Goal: Task Accomplishment & Management: Use online tool/utility

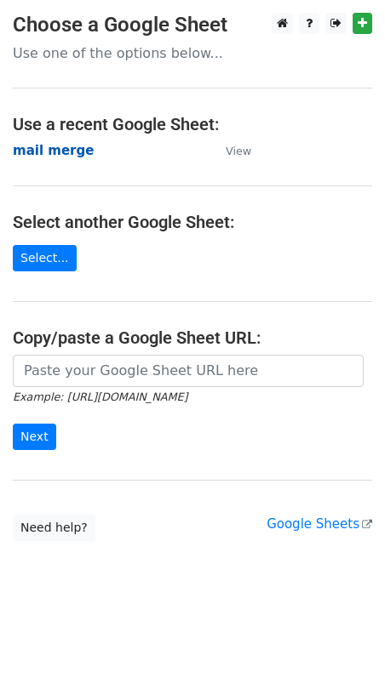
click at [35, 147] on strong "mail merge" at bounding box center [53, 150] width 81 height 15
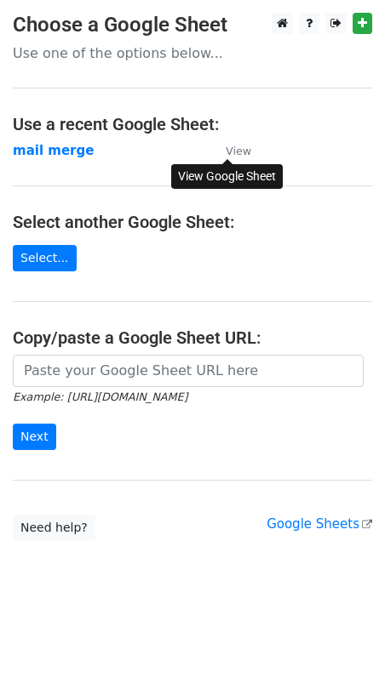
click at [240, 155] on small "View" at bounding box center [239, 151] width 26 height 13
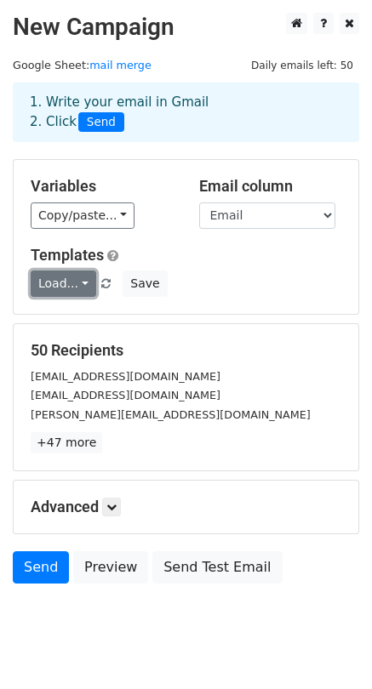
click at [75, 285] on link "Load..." at bounding box center [64, 284] width 66 height 26
click at [85, 319] on link "SSV x FA" at bounding box center [98, 322] width 134 height 27
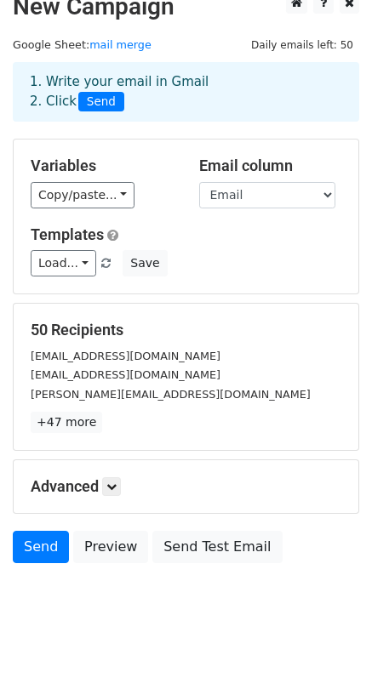
scroll to position [39, 0]
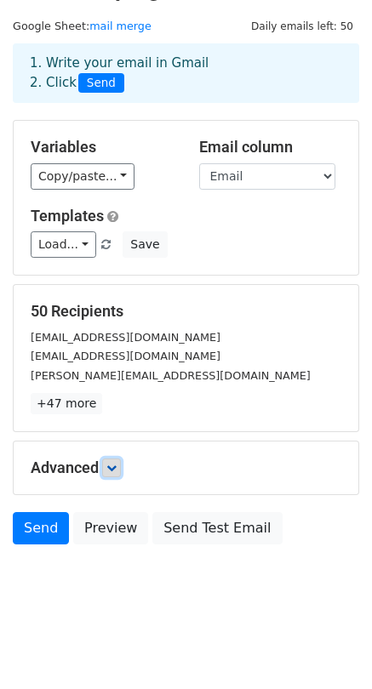
click at [115, 473] on link at bounding box center [111, 468] width 19 height 19
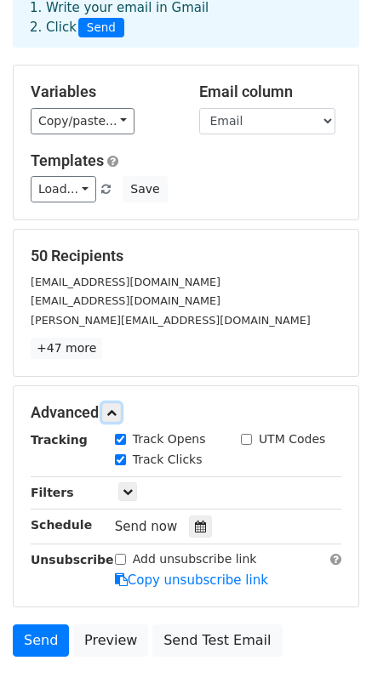
scroll to position [124, 0]
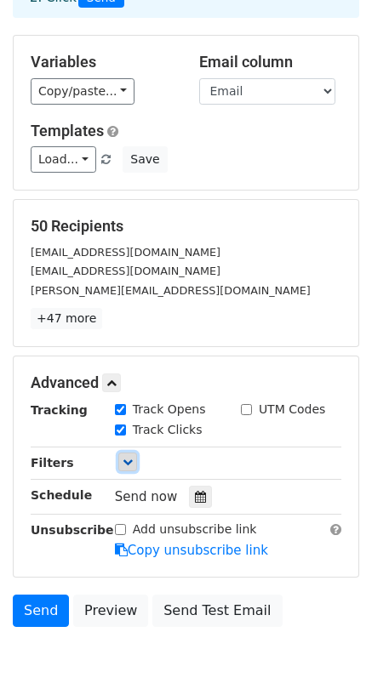
click at [129, 463] on icon at bounding box center [128, 462] width 10 height 10
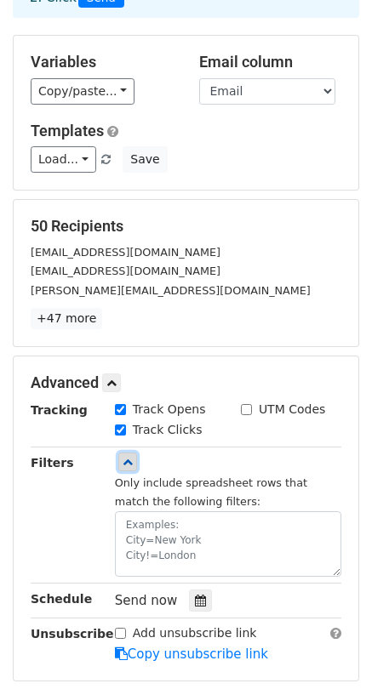
click at [129, 463] on icon at bounding box center [128, 462] width 10 height 10
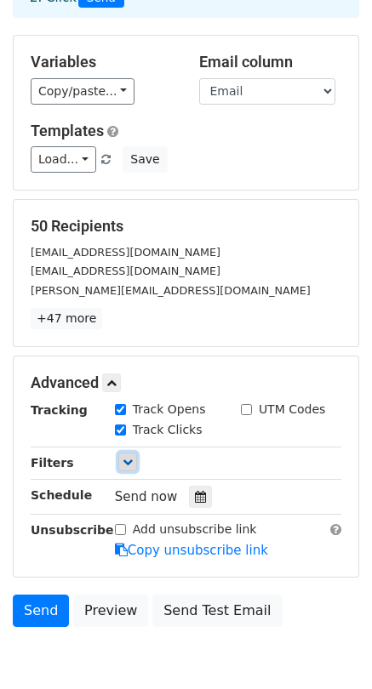
click at [124, 465] on icon at bounding box center [128, 462] width 10 height 10
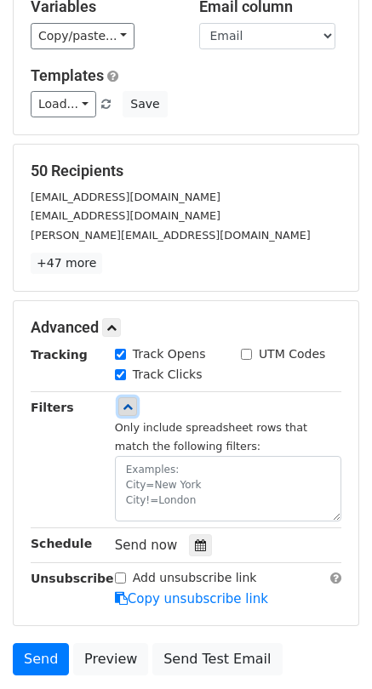
scroll to position [209, 0]
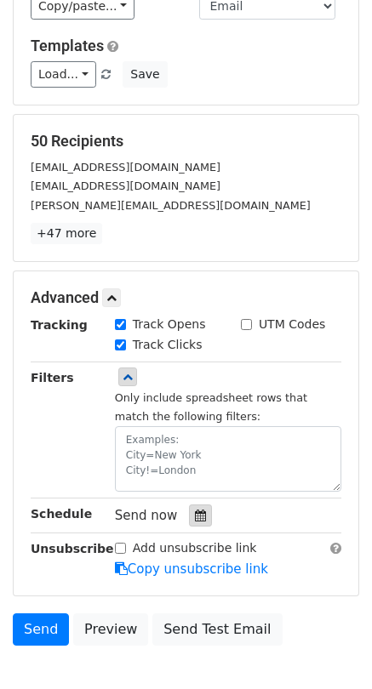
click at [193, 523] on div at bounding box center [200, 516] width 23 height 22
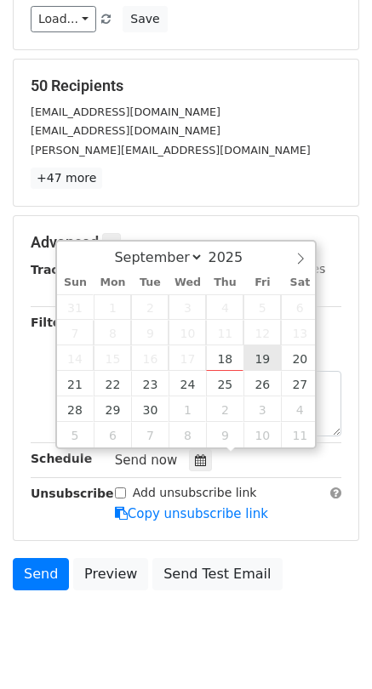
scroll to position [294, 0]
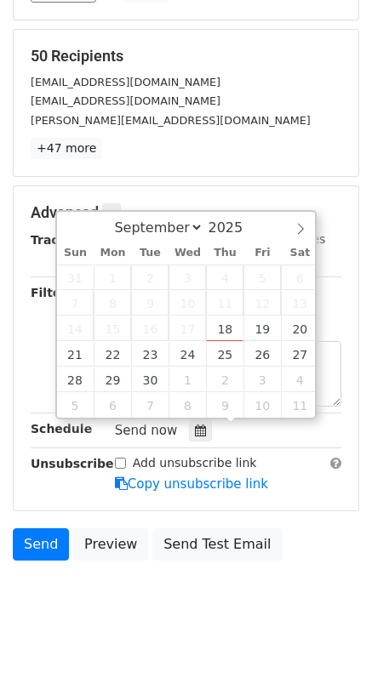
click at [234, 164] on div "50 Recipients sang17071976@gmail.com nguyenhoangan021191@gmail.com MANH.HB604@G…" at bounding box center [186, 103] width 345 height 146
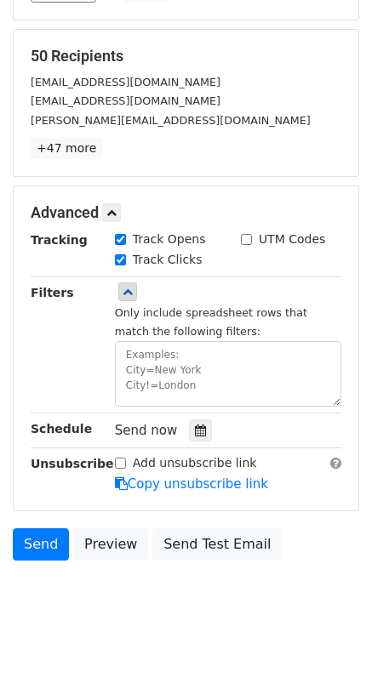
click at [121, 464] on input "Add unsubscribe link" at bounding box center [120, 463] width 11 height 11
checkbox input "true"
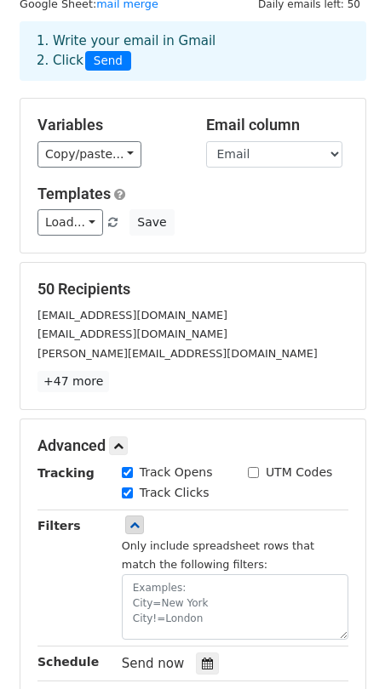
scroll to position [54, 0]
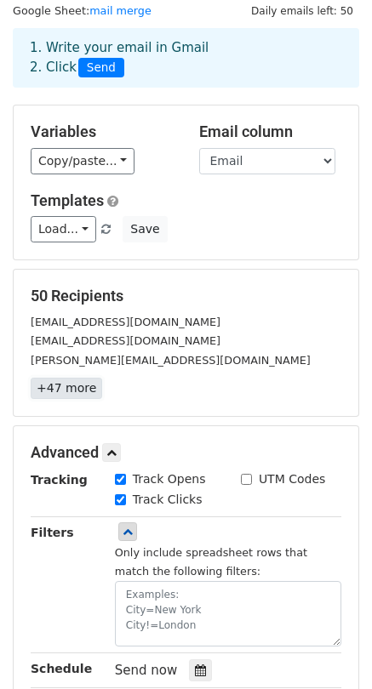
click at [71, 385] on link "+47 more" at bounding box center [66, 388] width 71 height 21
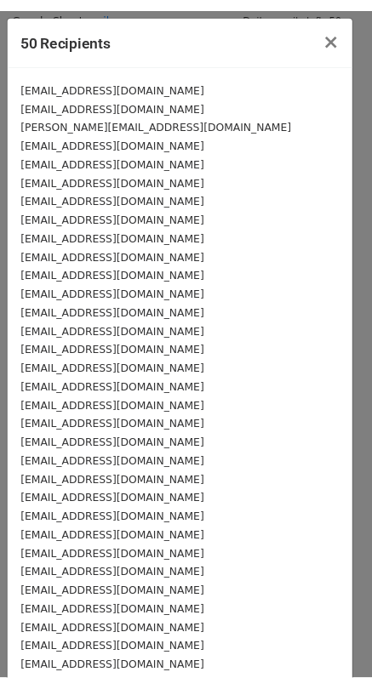
scroll to position [422, 0]
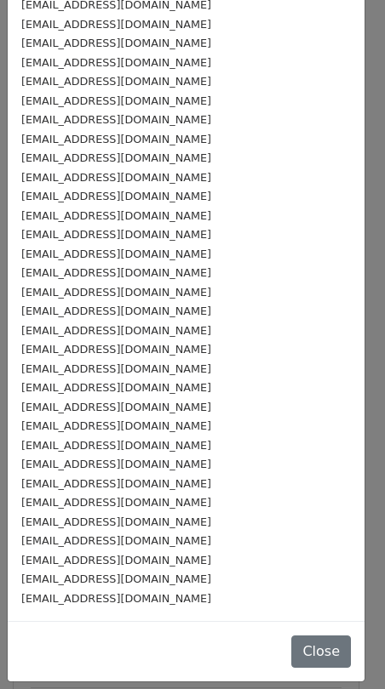
click at [166, 542] on small "nguyenthanhtung20062006@gmail.com" at bounding box center [116, 540] width 190 height 13
click at [281, 649] on div "Close" at bounding box center [186, 651] width 357 height 60
click at [296, 654] on button "Close" at bounding box center [321, 652] width 60 height 32
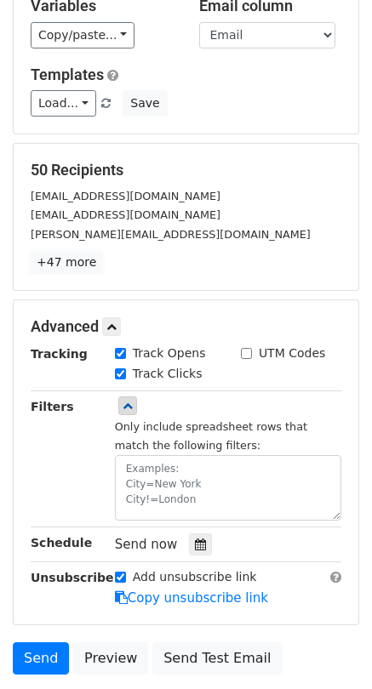
scroll to position [310, 0]
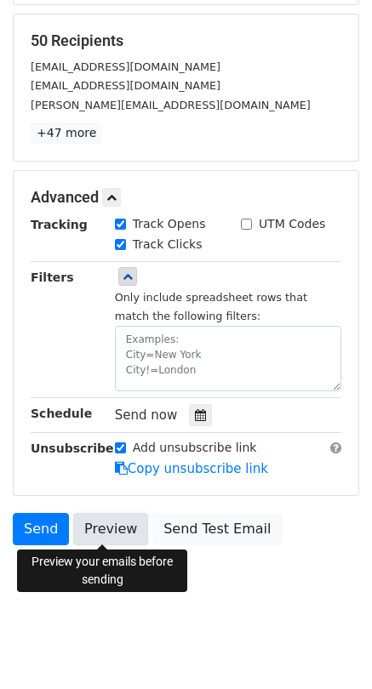
click at [100, 540] on link "Preview" at bounding box center [110, 529] width 75 height 32
click at [90, 534] on link "Preview" at bounding box center [110, 529] width 75 height 32
click at [90, 531] on link "Preview" at bounding box center [110, 529] width 75 height 32
click at [117, 528] on link "Preview" at bounding box center [110, 529] width 75 height 32
click at [120, 536] on link "Preview" at bounding box center [110, 529] width 75 height 32
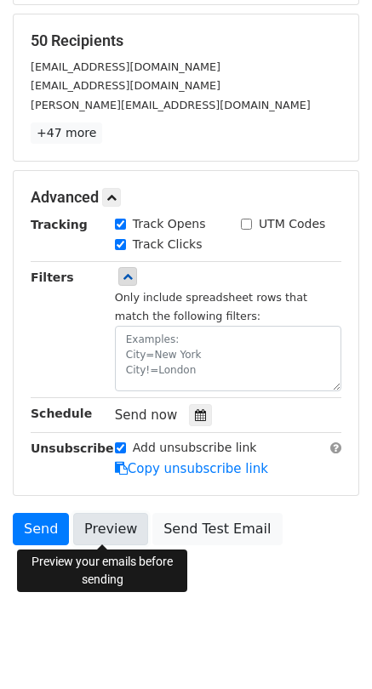
click at [102, 530] on link "Preview" at bounding box center [110, 529] width 75 height 32
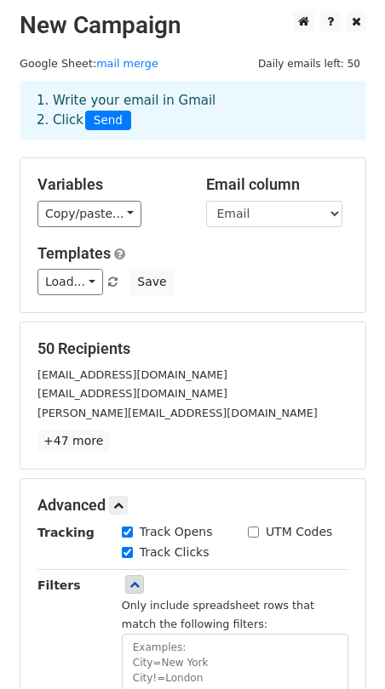
scroll to position [0, 0]
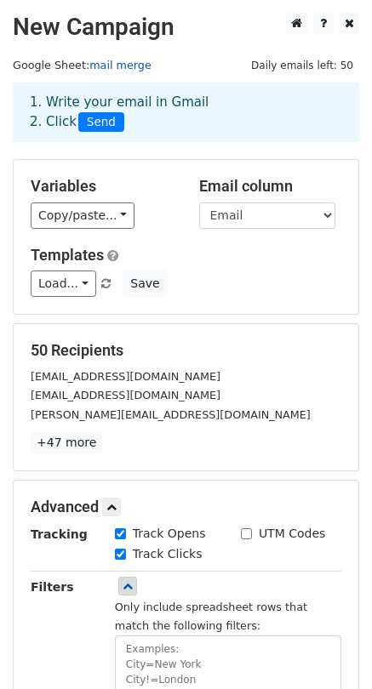
click at [106, 65] on link "mail merge" at bounding box center [120, 65] width 62 height 13
click at [76, 447] on link "+47 more" at bounding box center [66, 442] width 71 height 21
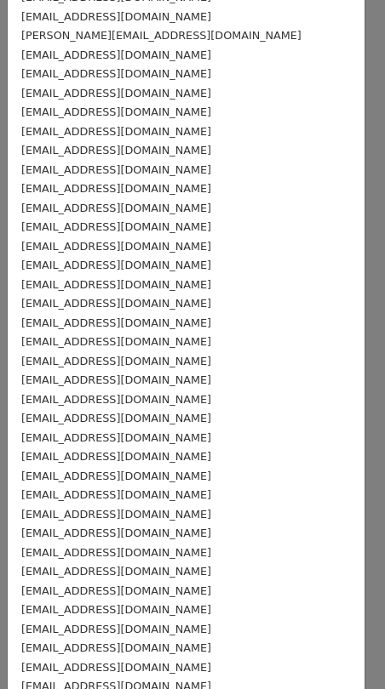
scroll to position [170, 0]
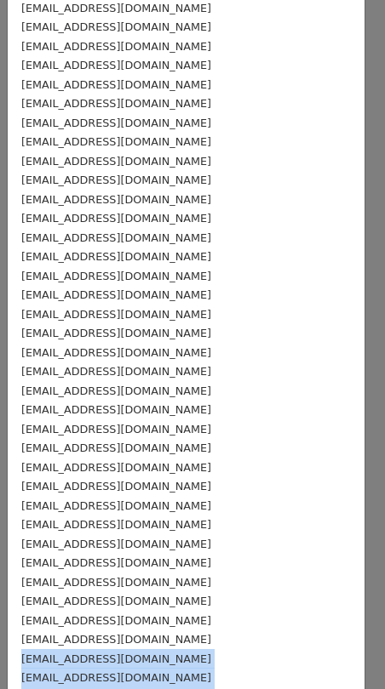
drag, startPoint x: 151, startPoint y: 644, endPoint x: -15, endPoint y: 644, distance: 165.9
click at [0, 644] on html "New Campaign Daily emails left: 50 Google Sheet: mail merge 1. Write your email…" at bounding box center [192, 500] width 385 height 1000
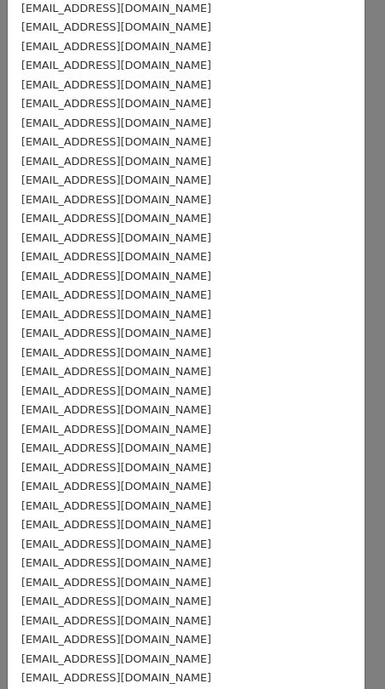
click at [99, 619] on small "gamelon92@gmail.com" at bounding box center [116, 620] width 190 height 13
click at [174, 633] on div "conghuan.cdcd@gmail.com" at bounding box center [185, 640] width 329 height 20
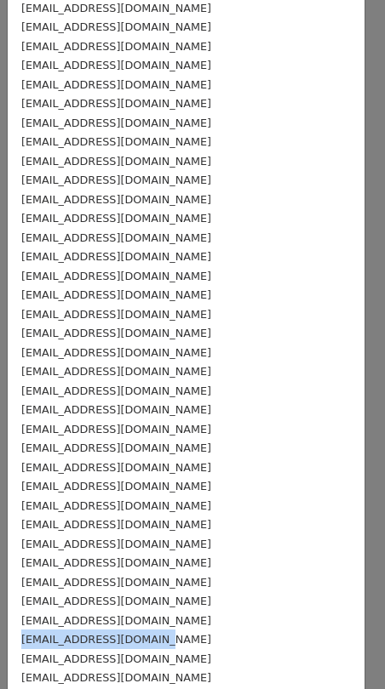
drag, startPoint x: 171, startPoint y: 642, endPoint x: 5, endPoint y: 637, distance: 166.0
click at [5, 637] on div "50 Recipients × sang17071976@gmail.com nguyenhoangan021191@gmail.com MANH.HB604…" at bounding box center [192, 344] width 385 height 689
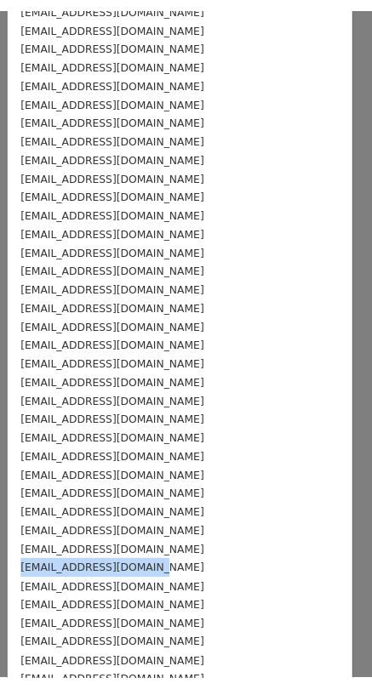
scroll to position [0, 0]
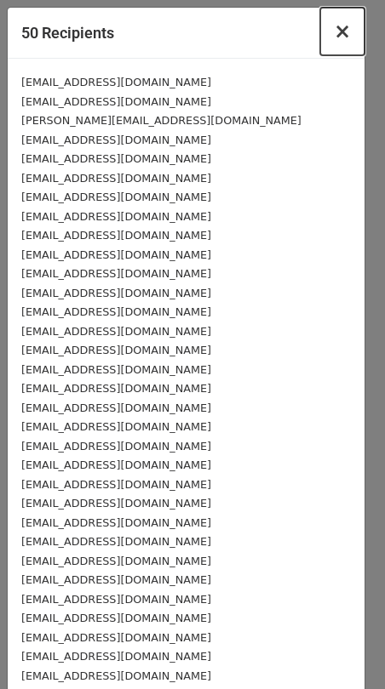
click at [334, 31] on span "×" at bounding box center [342, 32] width 17 height 24
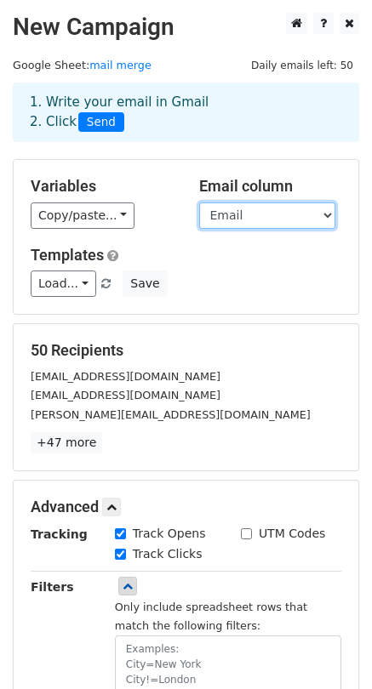
click at [288, 208] on select "Tên Xưng Email" at bounding box center [267, 216] width 136 height 26
click at [199, 203] on select "Tên Xưng Email" at bounding box center [267, 216] width 136 height 26
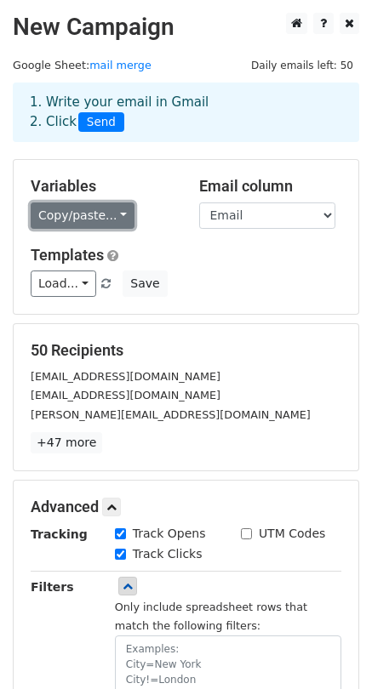
click at [99, 210] on link "Copy/paste..." at bounding box center [83, 216] width 104 height 26
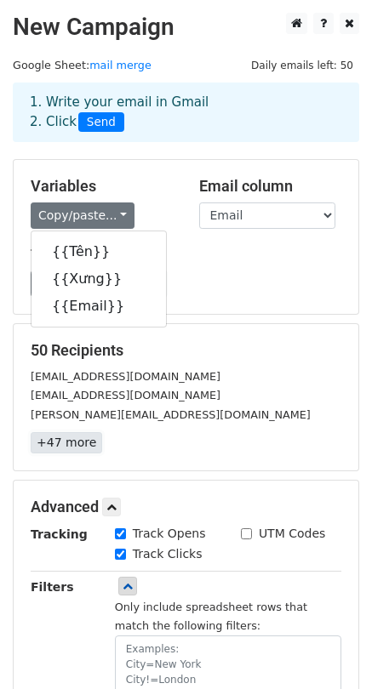
click at [51, 451] on link "+47 more" at bounding box center [66, 442] width 71 height 21
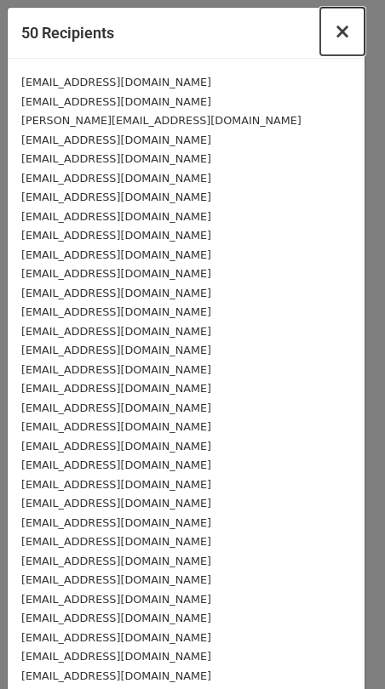
click at [334, 34] on span "×" at bounding box center [342, 32] width 17 height 24
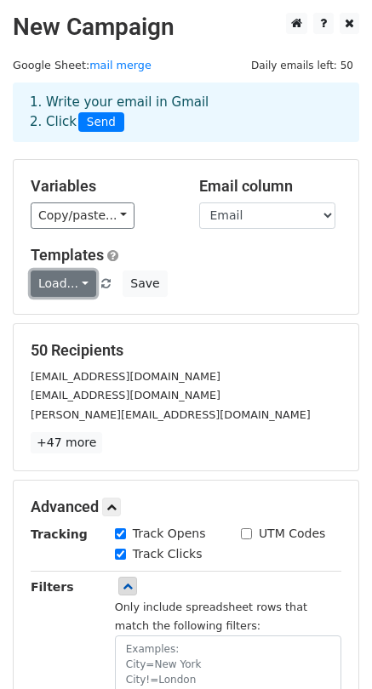
click at [73, 279] on link "Load..." at bounding box center [64, 284] width 66 height 26
click at [88, 315] on link "SSV x FA" at bounding box center [98, 322] width 134 height 27
click at [64, 283] on link "Load..." at bounding box center [64, 284] width 66 height 26
click at [76, 326] on link "SSV x FA" at bounding box center [98, 322] width 134 height 27
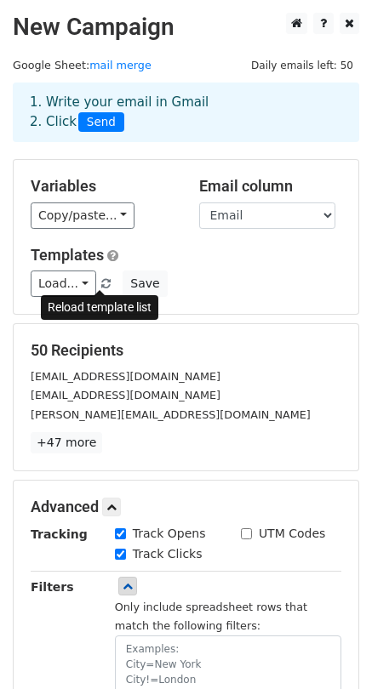
click at [103, 281] on link at bounding box center [107, 283] width 14 height 13
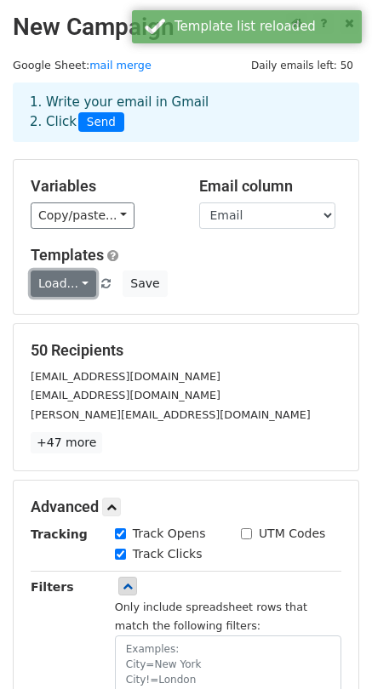
click at [66, 280] on link "Load..." at bounding box center [64, 284] width 66 height 26
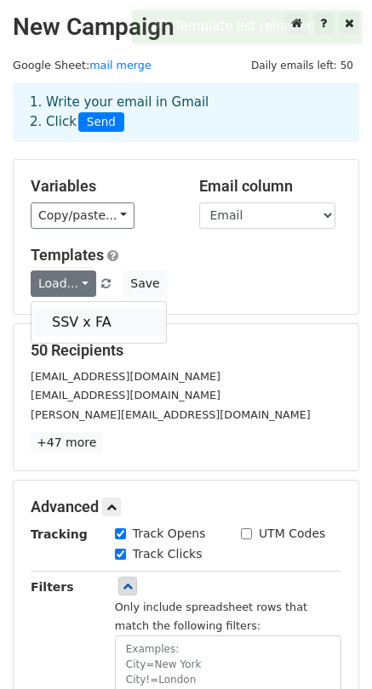
click at [62, 322] on link "SSV x FA" at bounding box center [98, 322] width 134 height 27
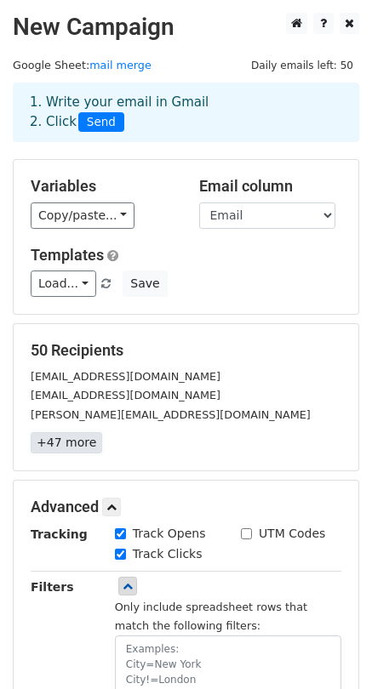
click at [75, 446] on link "+47 more" at bounding box center [66, 442] width 71 height 21
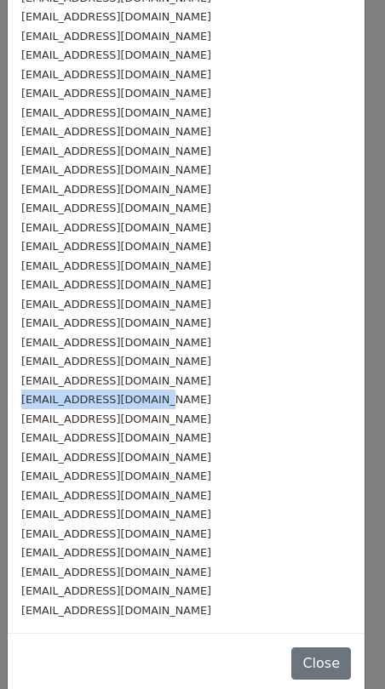
scroll to position [422, 0]
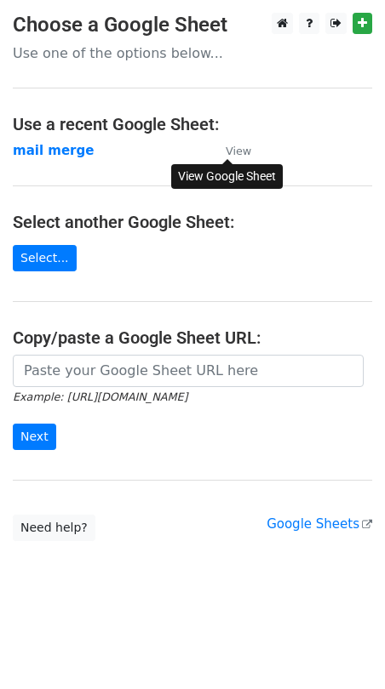
click at [236, 151] on small "View" at bounding box center [239, 151] width 26 height 13
click at [43, 265] on link "Select..." at bounding box center [45, 258] width 64 height 26
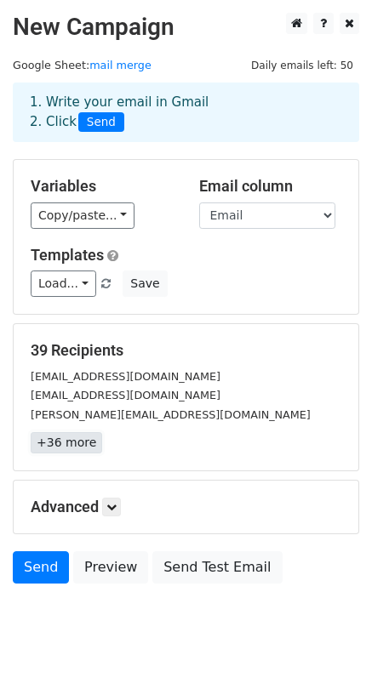
click at [66, 443] on link "+36 more" at bounding box center [66, 442] width 71 height 21
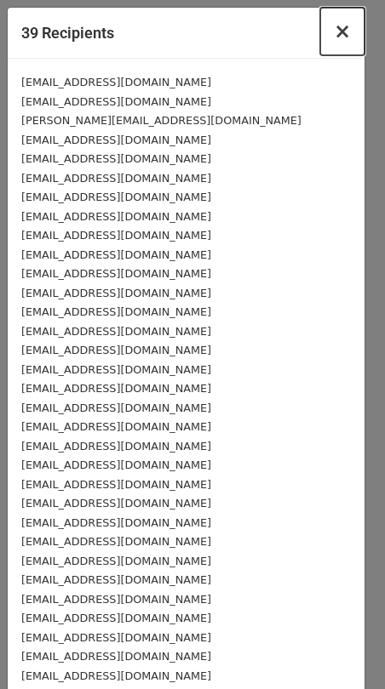
click at [334, 33] on span "×" at bounding box center [342, 32] width 17 height 24
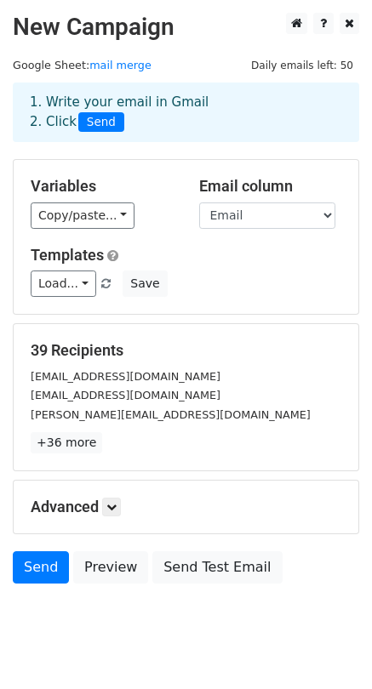
click at [349, 66] on span "Daily emails left: 50" at bounding box center [302, 65] width 114 height 19
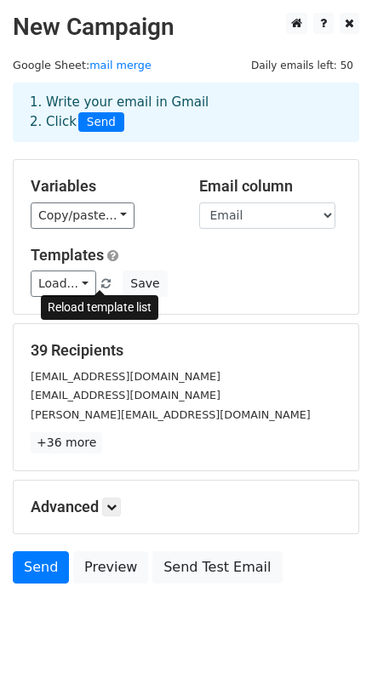
click at [103, 283] on span at bounding box center [105, 284] width 9 height 11
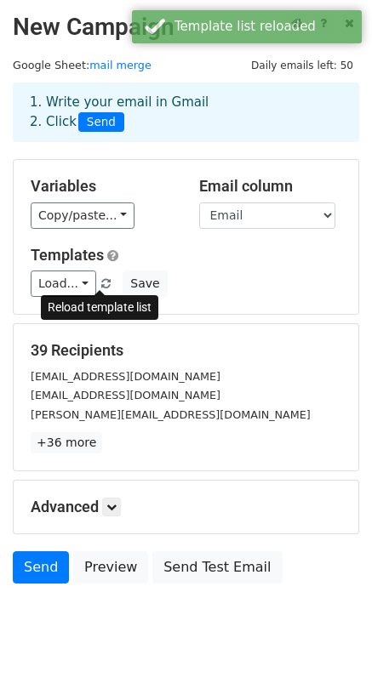
click at [104, 283] on link at bounding box center [107, 283] width 14 height 13
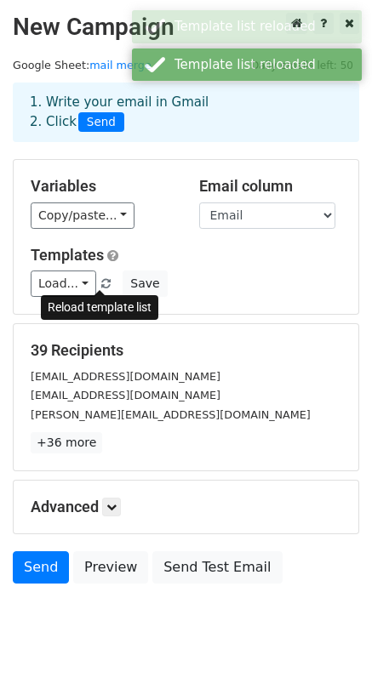
click at [104, 283] on link at bounding box center [107, 283] width 14 height 13
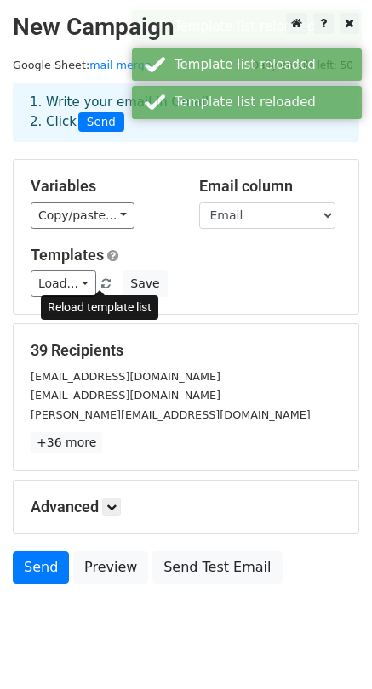
click at [104, 283] on link at bounding box center [107, 283] width 14 height 13
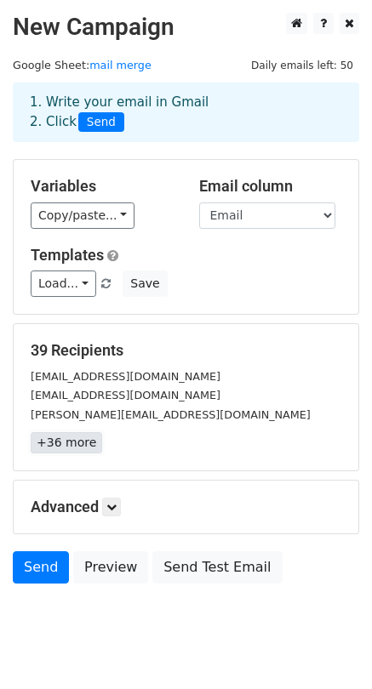
click at [72, 442] on link "+36 more" at bounding box center [66, 442] width 71 height 21
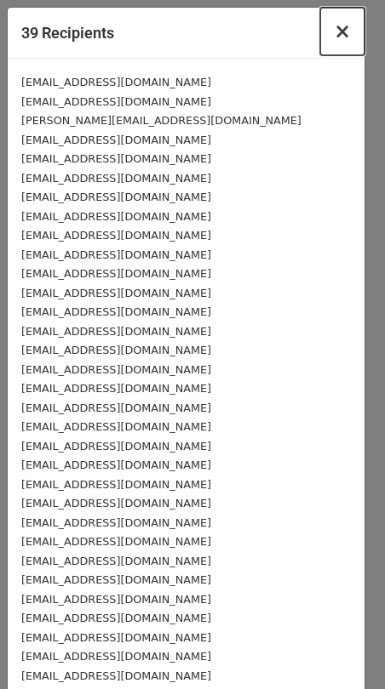
click at [334, 37] on span "×" at bounding box center [342, 32] width 17 height 24
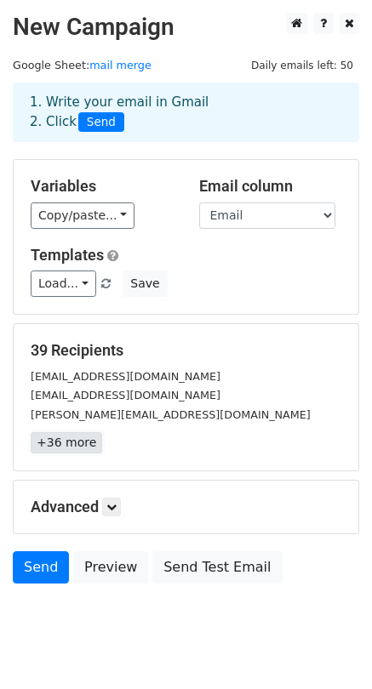
click at [63, 440] on link "+36 more" at bounding box center [66, 442] width 71 height 21
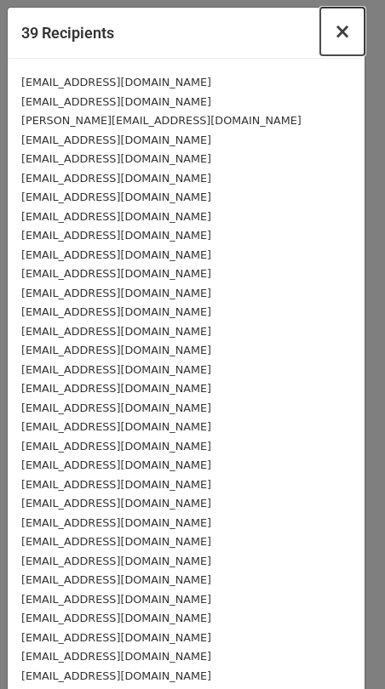
click at [334, 34] on span "×" at bounding box center [342, 32] width 17 height 24
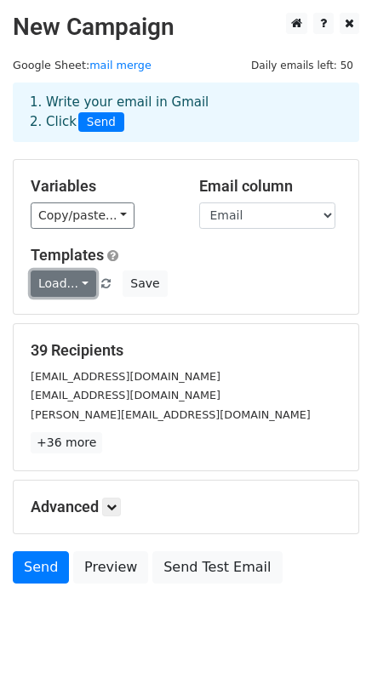
click at [84, 283] on link "Load..." at bounding box center [64, 284] width 66 height 26
click at [77, 323] on link "SSV x FA" at bounding box center [98, 322] width 134 height 27
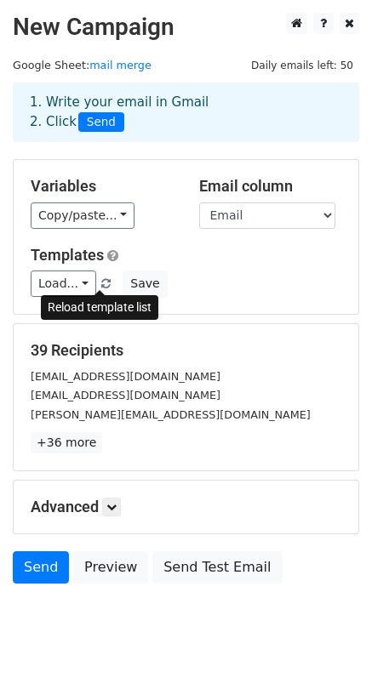
click at [104, 289] on link at bounding box center [107, 283] width 14 height 13
click at [101, 287] on span at bounding box center [105, 284] width 9 height 11
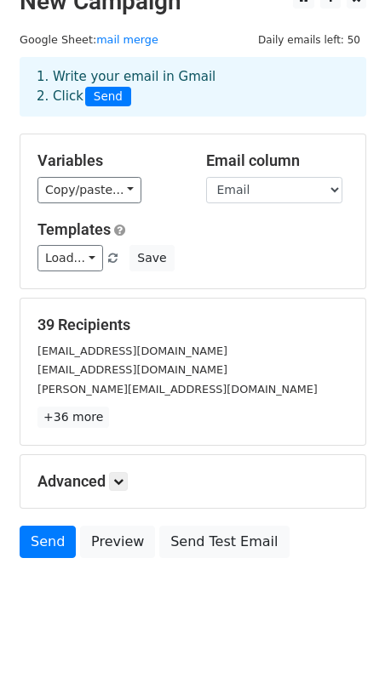
scroll to position [39, 0]
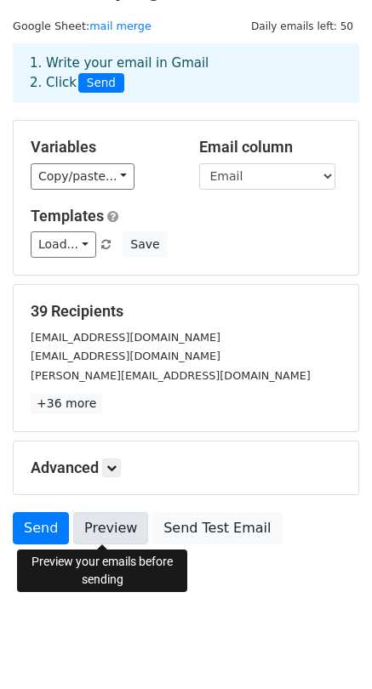
click at [84, 523] on link "Preview" at bounding box center [110, 528] width 75 height 32
click at [98, 535] on link "Preview" at bounding box center [110, 528] width 75 height 32
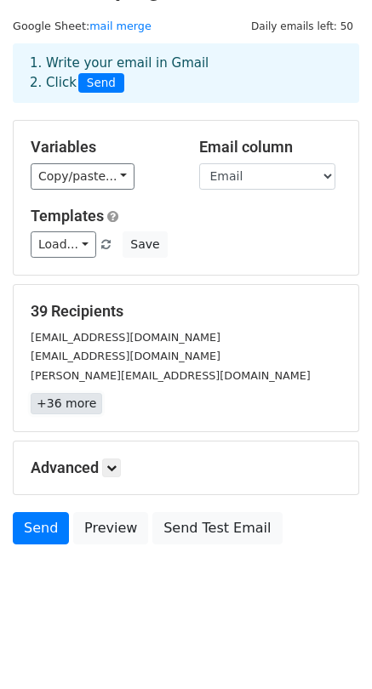
click at [76, 410] on link "+36 more" at bounding box center [66, 403] width 71 height 21
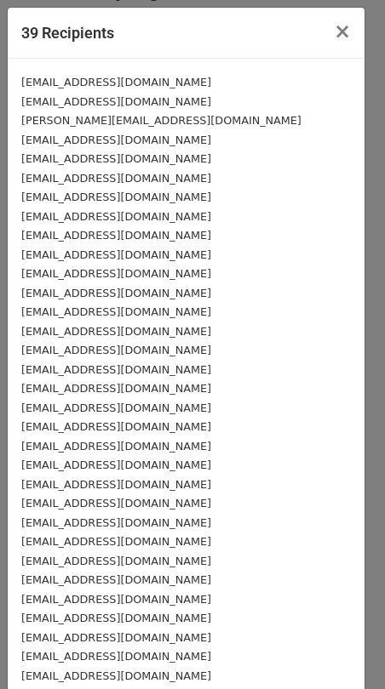
scroll to position [85, 0]
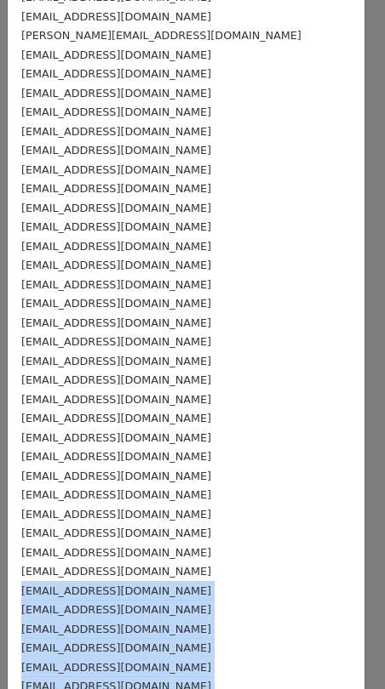
drag, startPoint x: 135, startPoint y: 573, endPoint x: -42, endPoint y: 573, distance: 177.0
click at [0, 573] on html "New Campaign Daily emails left: 50 Google Sheet: mail merge 1. Write your email…" at bounding box center [192, 325] width 385 height 728
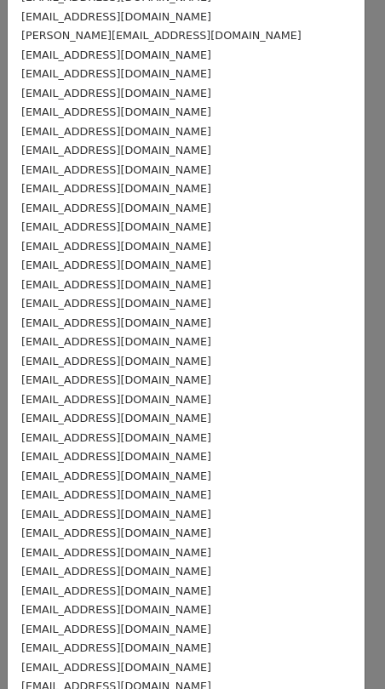
click at [16, 575] on div "sang17071976@gmail.com nguyenhoangan021191@gmail.com MANH.HB604@GMAIL.COM USCHO…" at bounding box center [186, 361] width 357 height 774
drag, startPoint x: 128, startPoint y: 572, endPoint x: 98, endPoint y: 571, distance: 30.6
click at [98, 571] on small "titanic0055@gmail.com" at bounding box center [116, 571] width 190 height 13
click at [138, 573] on div "titanic0055@gmail.com" at bounding box center [185, 572] width 329 height 20
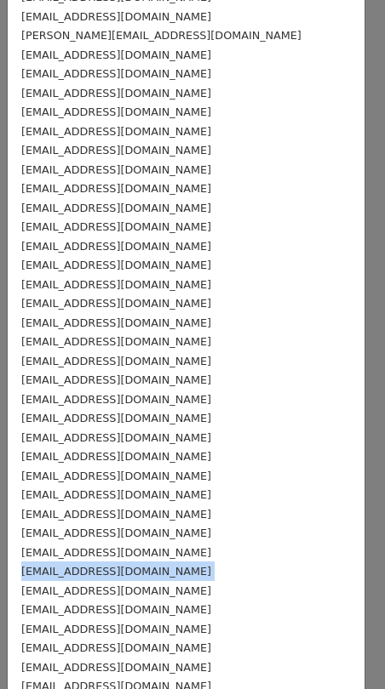
drag, startPoint x: 138, startPoint y: 572, endPoint x: 26, endPoint y: 572, distance: 112.3
click at [26, 572] on div "titanic0055@gmail.com" at bounding box center [185, 572] width 329 height 20
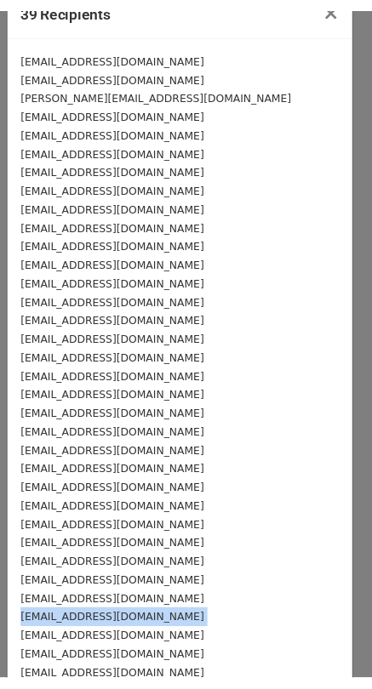
scroll to position [0, 0]
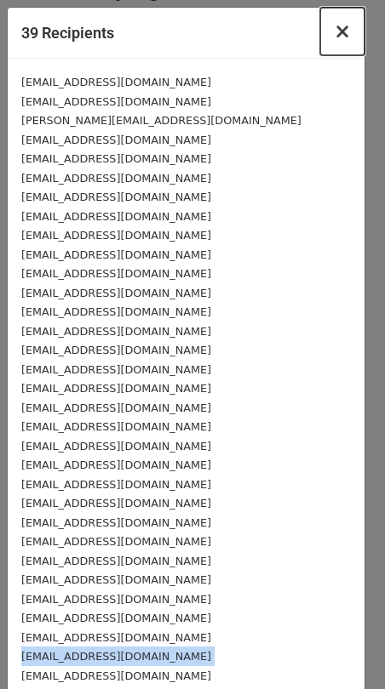
click at [337, 37] on span "×" at bounding box center [342, 32] width 17 height 24
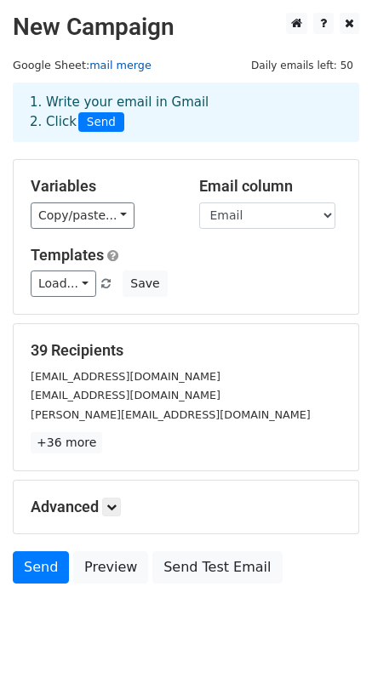
click at [116, 67] on link "mail merge" at bounding box center [120, 65] width 62 height 13
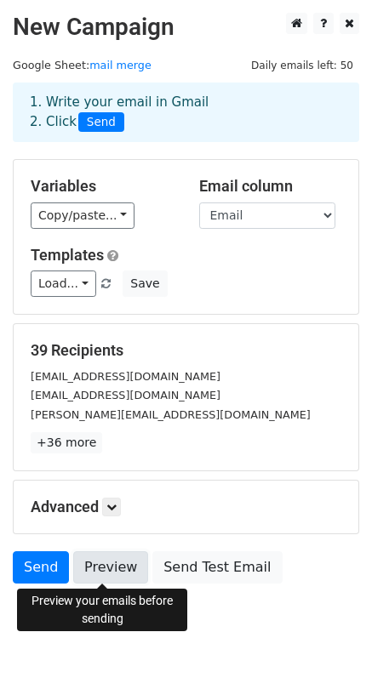
click at [106, 564] on link "Preview" at bounding box center [110, 567] width 75 height 32
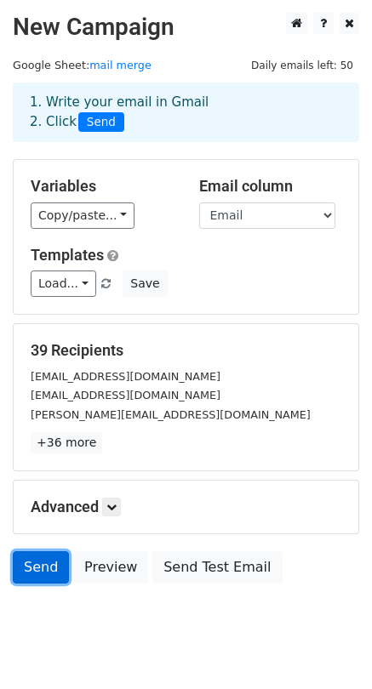
click at [35, 569] on link "Send" at bounding box center [41, 567] width 56 height 32
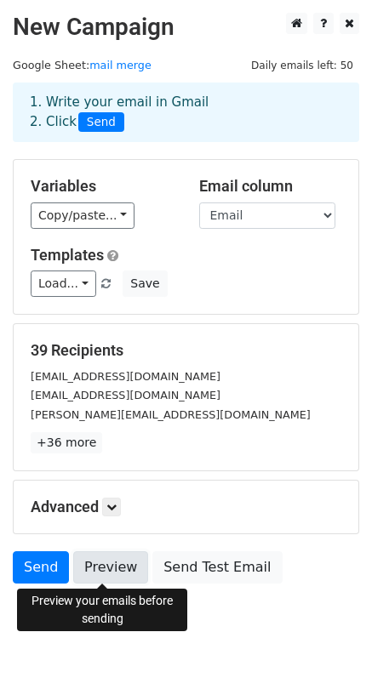
click at [111, 572] on link "Preview" at bounding box center [110, 567] width 75 height 32
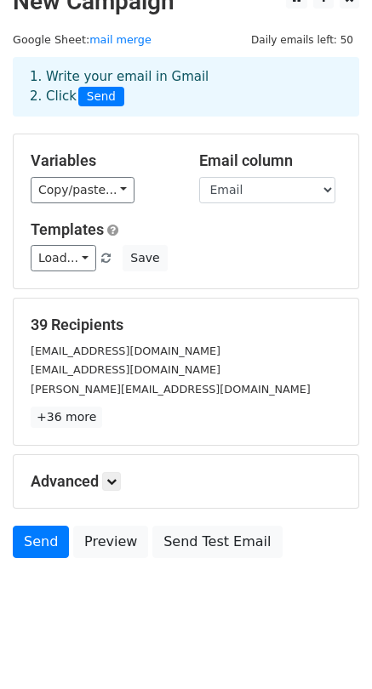
scroll to position [39, 0]
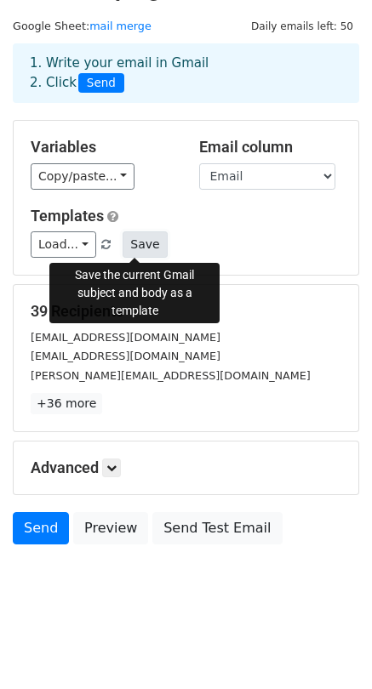
click at [130, 244] on button "Save" at bounding box center [145, 244] width 44 height 26
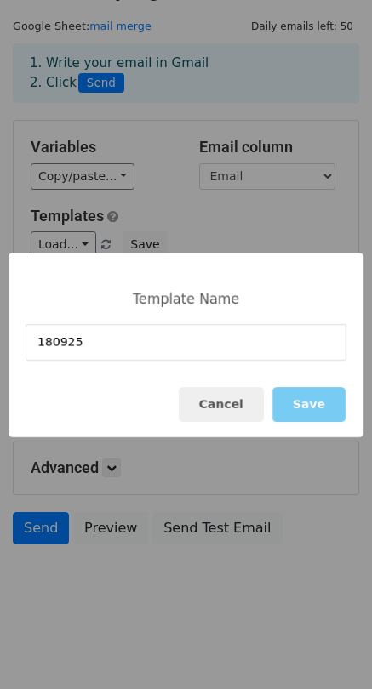
type input "180925"
click at [310, 404] on button "Save" at bounding box center [308, 404] width 73 height 35
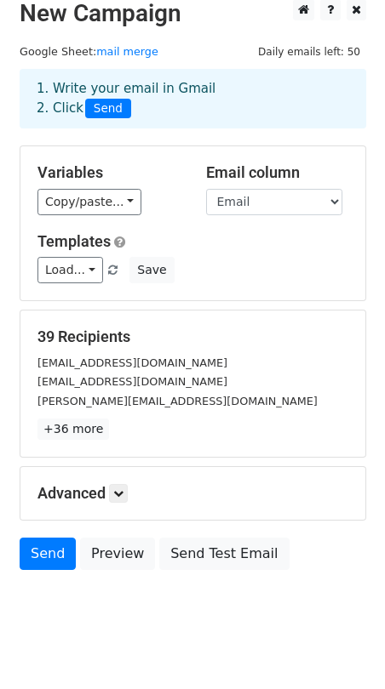
scroll to position [0, 0]
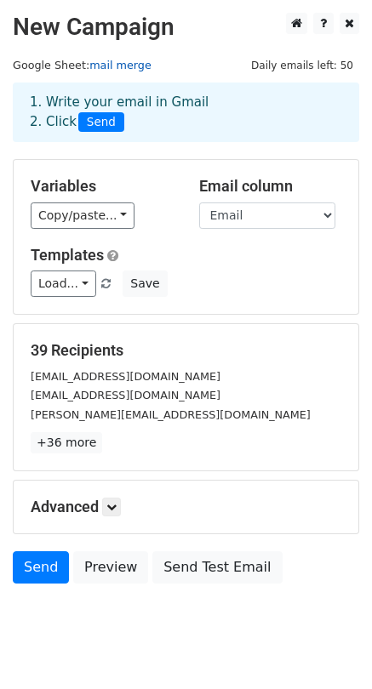
click at [98, 65] on link "mail merge" at bounding box center [120, 65] width 62 height 13
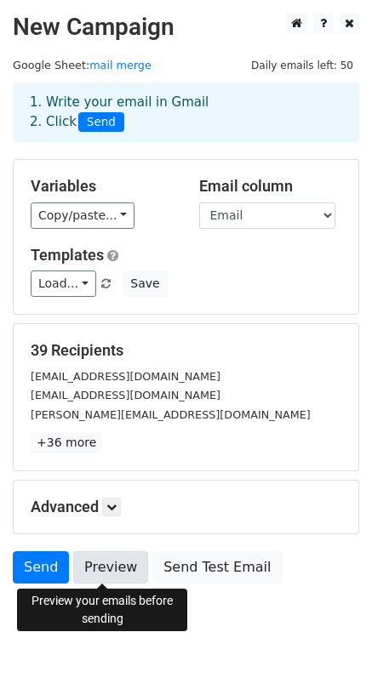
click at [115, 574] on link "Preview" at bounding box center [110, 567] width 75 height 32
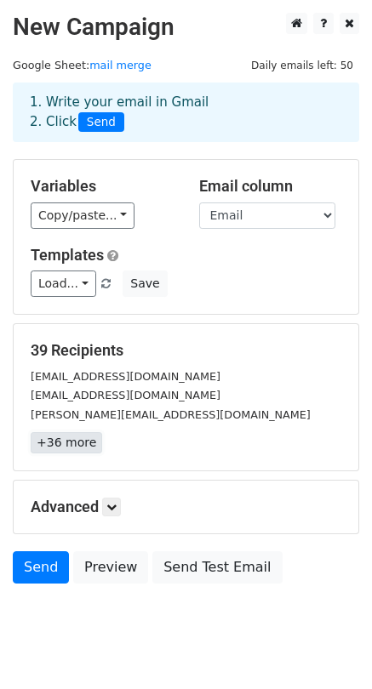
click at [60, 446] on link "+36 more" at bounding box center [66, 442] width 71 height 21
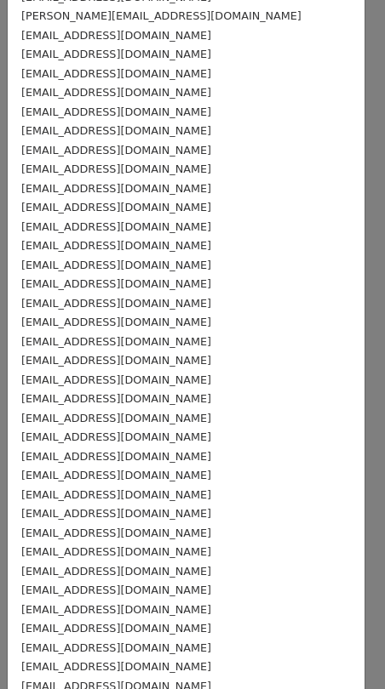
scroll to position [212, 0]
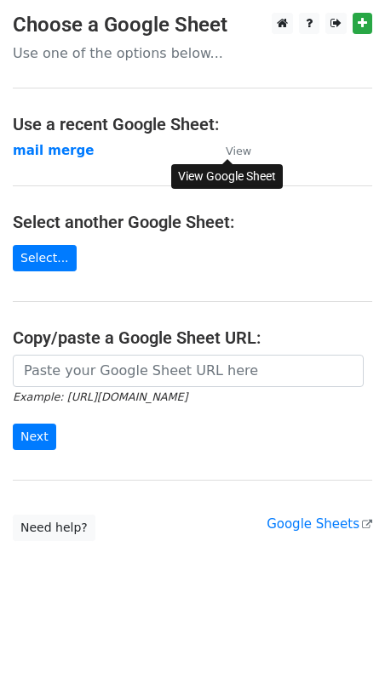
click at [242, 151] on small "View" at bounding box center [239, 151] width 26 height 13
click at [48, 256] on link "Select..." at bounding box center [45, 258] width 64 height 26
click at [231, 149] on small "View" at bounding box center [239, 151] width 26 height 13
click at [25, 261] on link "Select..." at bounding box center [45, 258] width 64 height 26
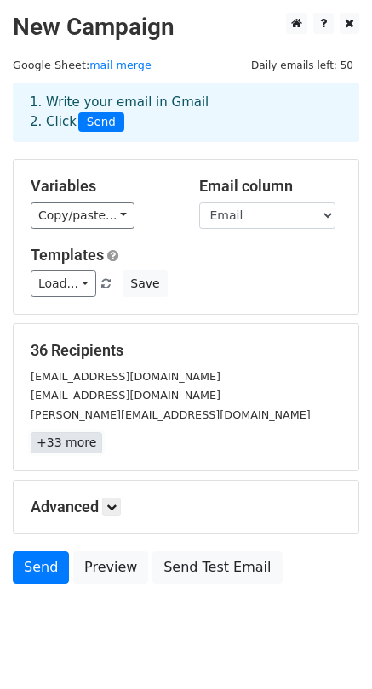
click at [78, 443] on link "+33 more" at bounding box center [66, 442] width 71 height 21
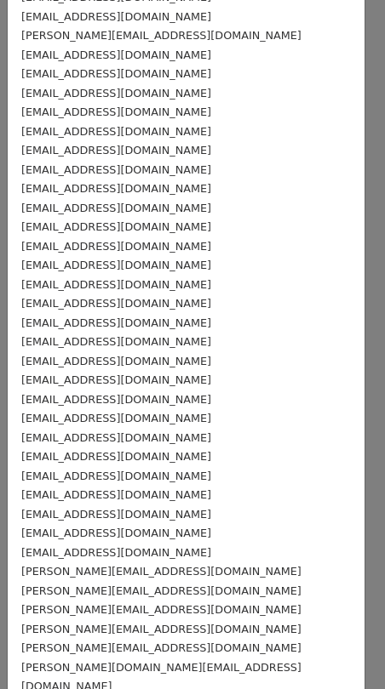
scroll to position [154, 0]
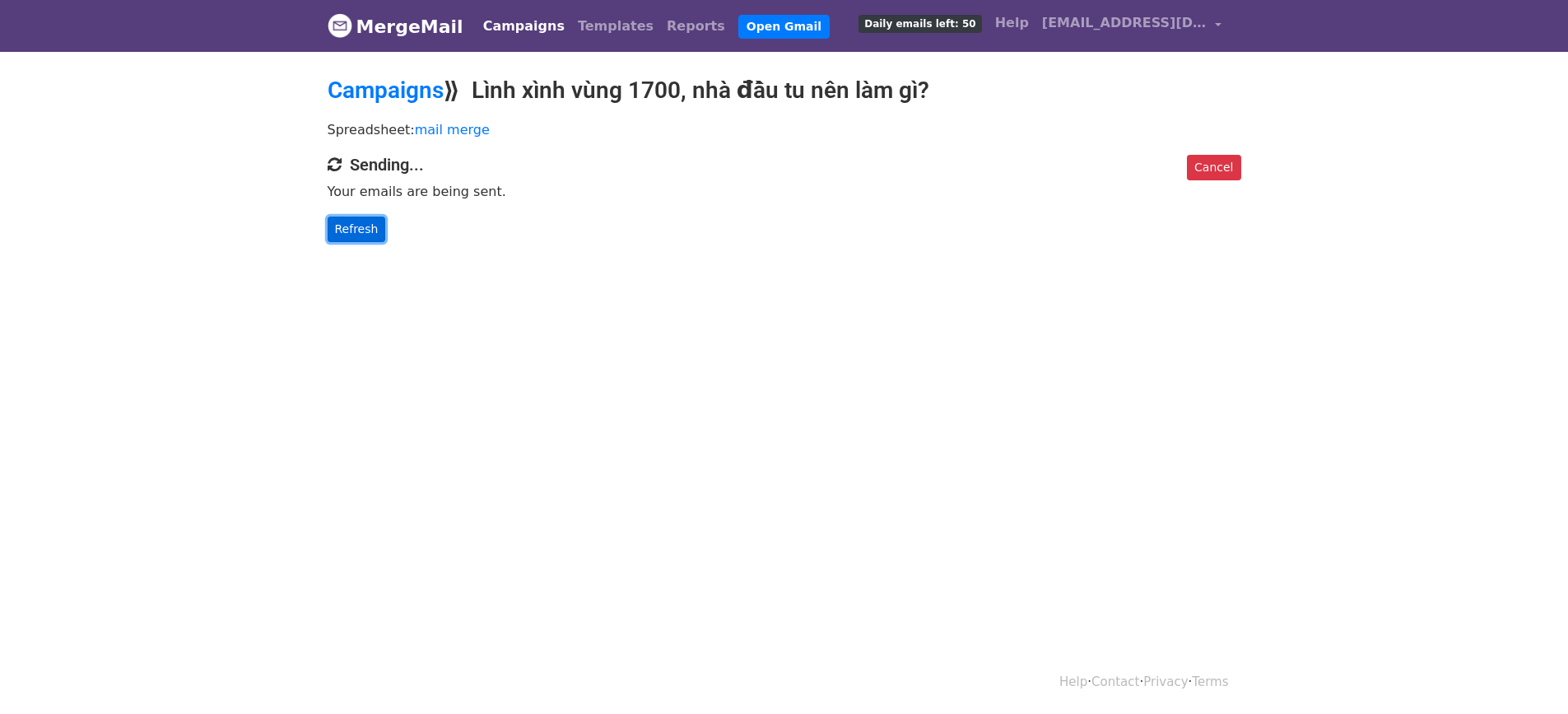
click at [344, 237] on link "Refresh" at bounding box center [357, 229] width 58 height 25
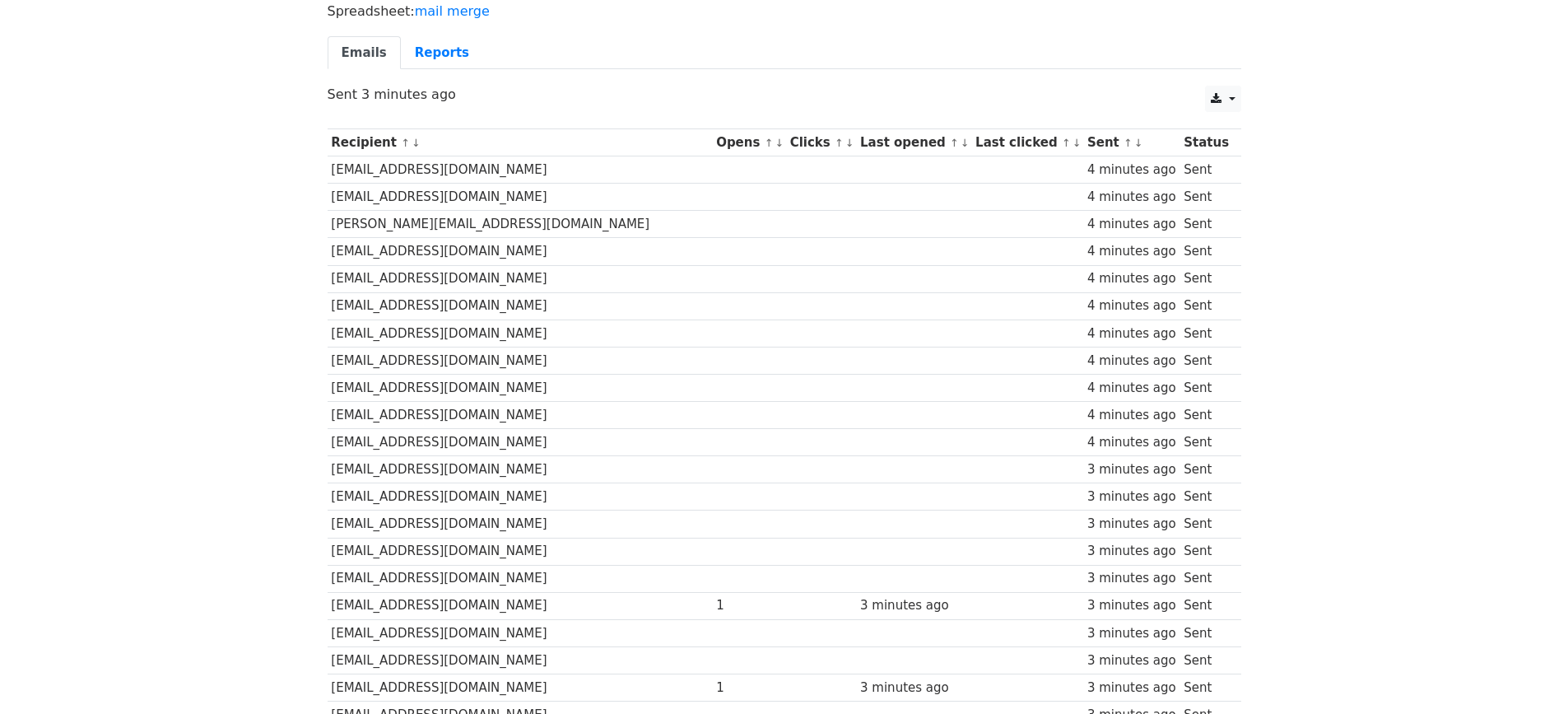
scroll to position [193, 0]
